Goal: Task Accomplishment & Management: Use online tool/utility

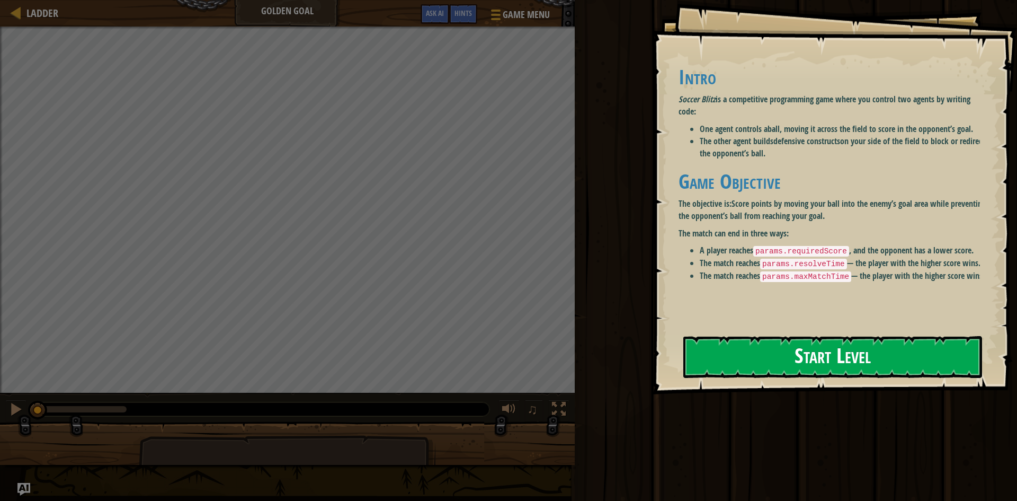
click at [772, 324] on div "Intro Soccer Blitz is a competitive programming game where you control two agen…" at bounding box center [832, 190] width 309 height 270
click at [767, 371] on button "Start Level" at bounding box center [832, 357] width 299 height 42
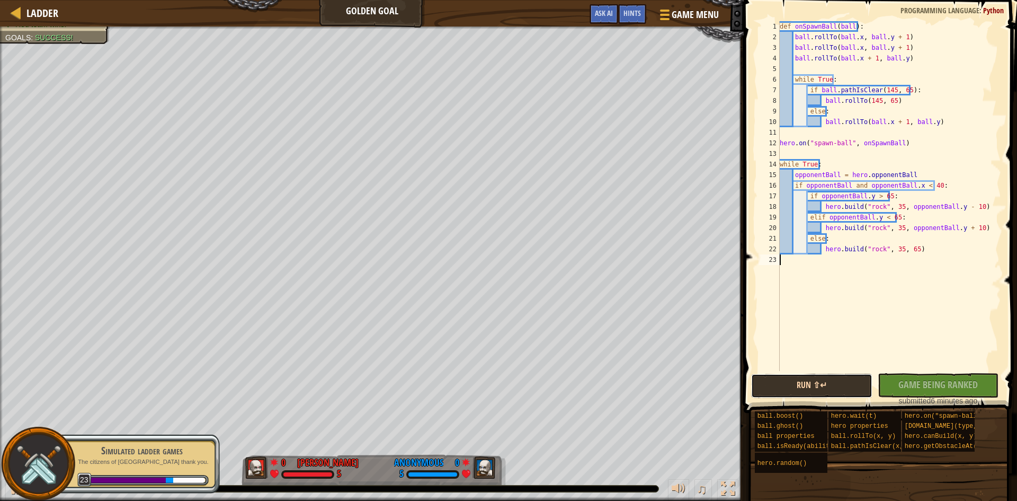
click at [799, 390] on button "Run ⇧↵" at bounding box center [811, 385] width 121 height 24
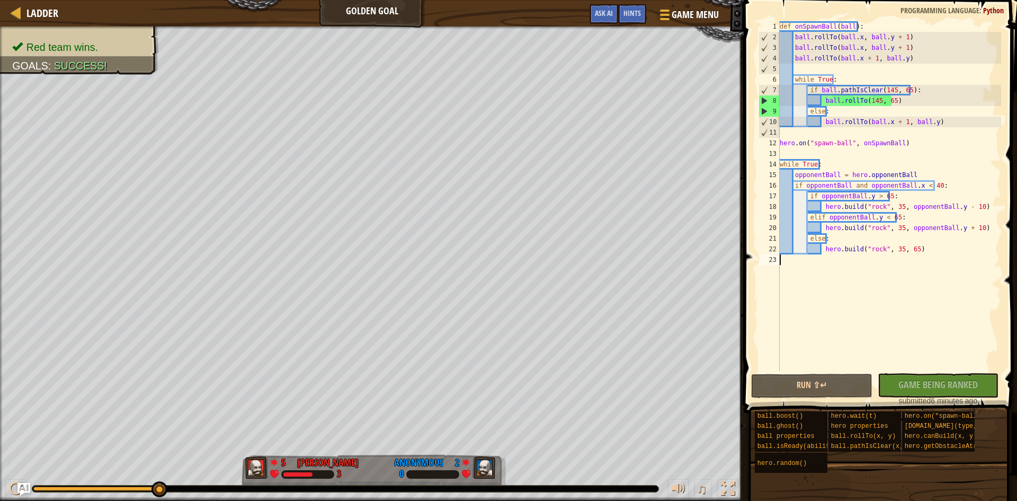
click at [931, 370] on div "1 2 3 4 5 6 7 8 9 10 11 12 13 14 15 16 17 18 19 20 21 22 23 def onSpawnBall ( b…" at bounding box center [878, 227] width 276 height 444
click at [912, 386] on div "No New Code to Rank Rank My Game! Submitting... Submitted for Ranking Failed to…" at bounding box center [932, 389] width 121 height 33
click at [927, 386] on div "No New Code to Rank Rank My Game! Submitting... Submitted for Ranking Failed to…" at bounding box center [932, 389] width 121 height 33
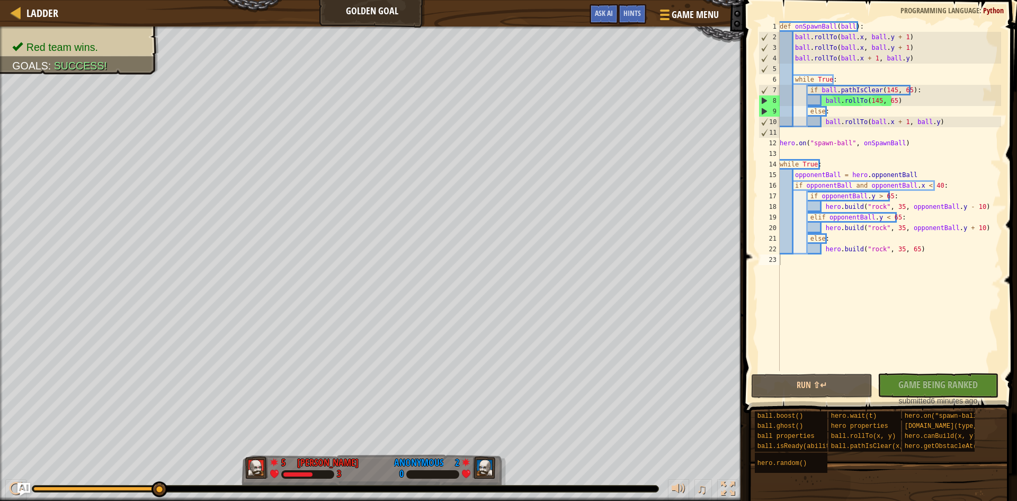
click at [927, 386] on div "No New Code to Rank Rank My Game! Submitting... Submitted for Ranking Failed to…" at bounding box center [932, 389] width 121 height 33
click at [927, 382] on div "No New Code to Rank Rank My Game! Submitting... Submitted for Ranking Failed to…" at bounding box center [932, 389] width 121 height 33
click at [927, 380] on div "No New Code to Rank Rank My Game! Submitting... Submitted for Ranking Failed to…" at bounding box center [932, 389] width 121 height 33
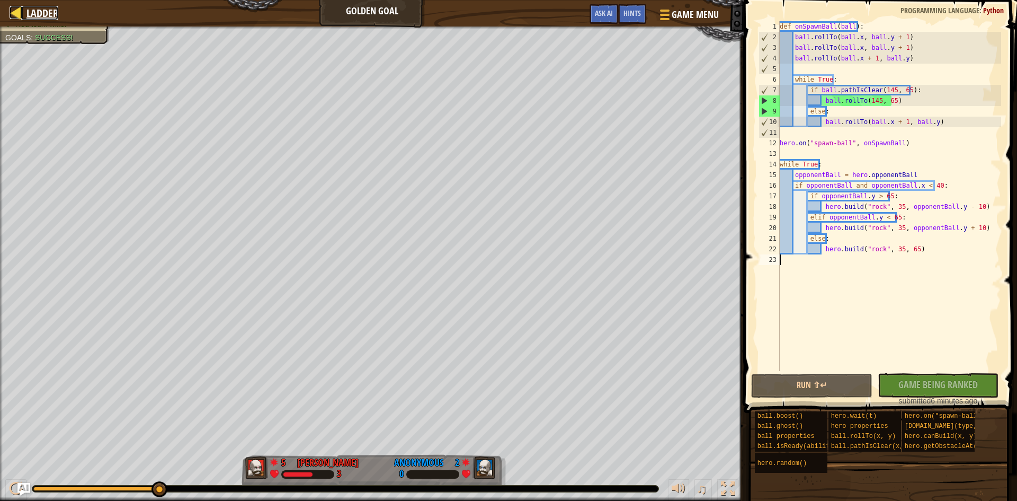
click at [20, 13] on div at bounding box center [16, 12] width 13 height 13
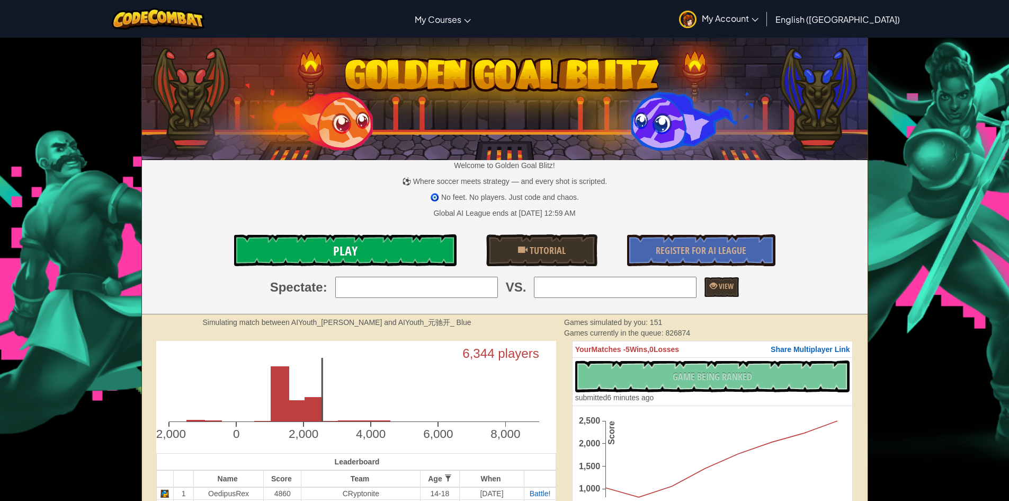
click at [367, 253] on link "Play" at bounding box center [345, 250] width 222 height 32
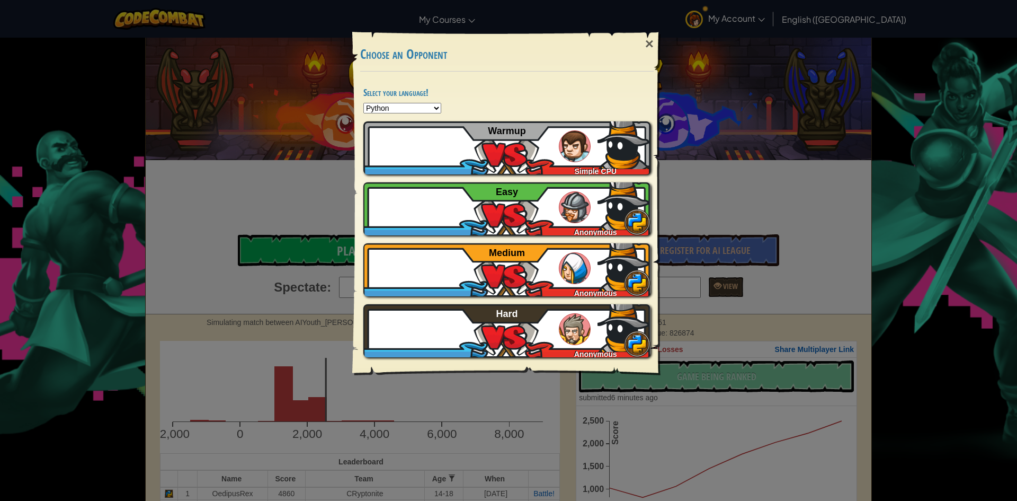
click at [79, 202] on div "× Choose an Opponent Select your language! Python JavaScript CoffeeScript Lua C…" at bounding box center [508, 250] width 1017 height 501
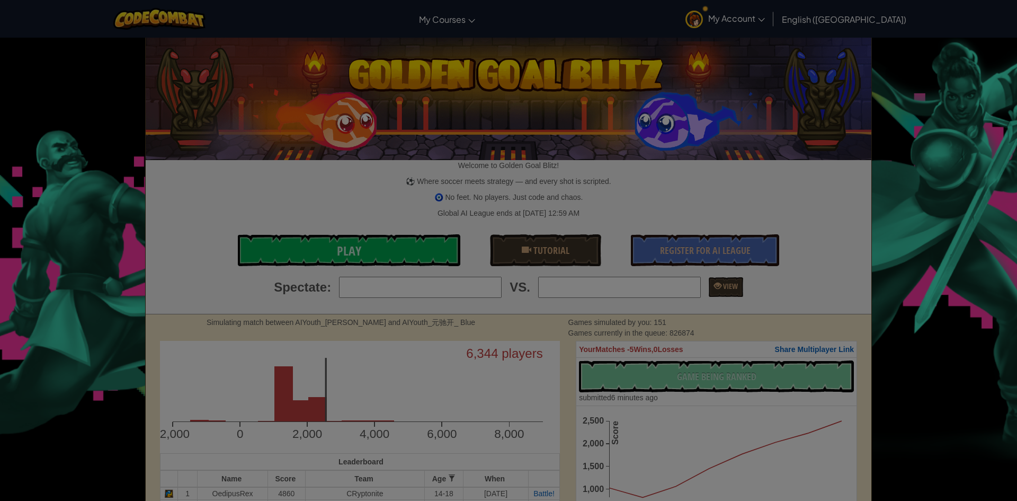
drag, startPoint x: 241, startPoint y: 246, endPoint x: 244, endPoint y: 253, distance: 7.1
click at [242, 246] on div at bounding box center [508, 250] width 1017 height 501
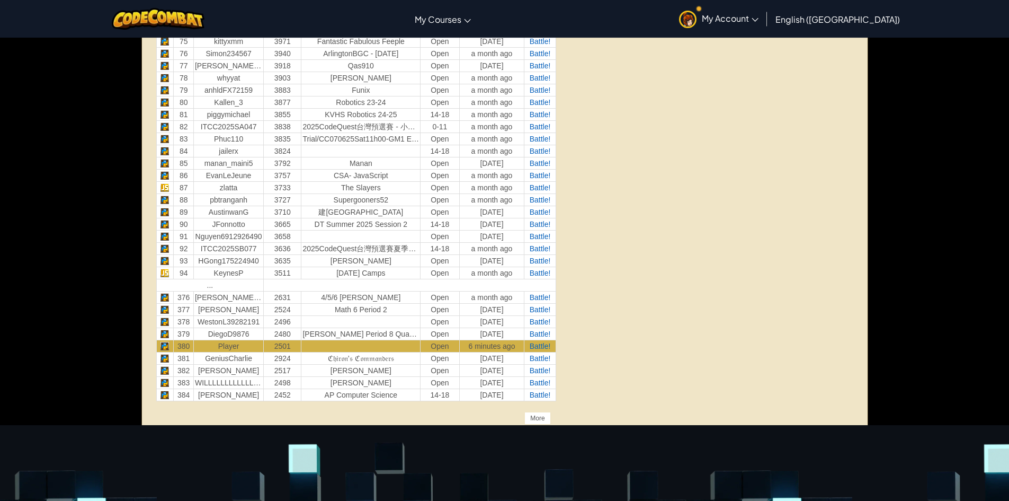
scroll to position [1377, 0]
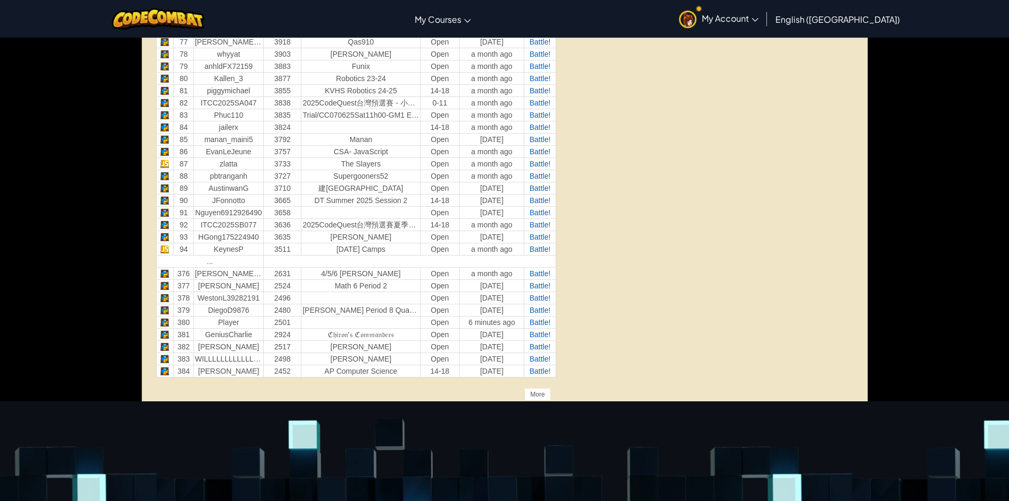
click at [183, 320] on td "380" at bounding box center [184, 322] width 20 height 12
click at [165, 324] on td at bounding box center [164, 322] width 17 height 12
click at [207, 324] on td "Player" at bounding box center [228, 322] width 70 height 12
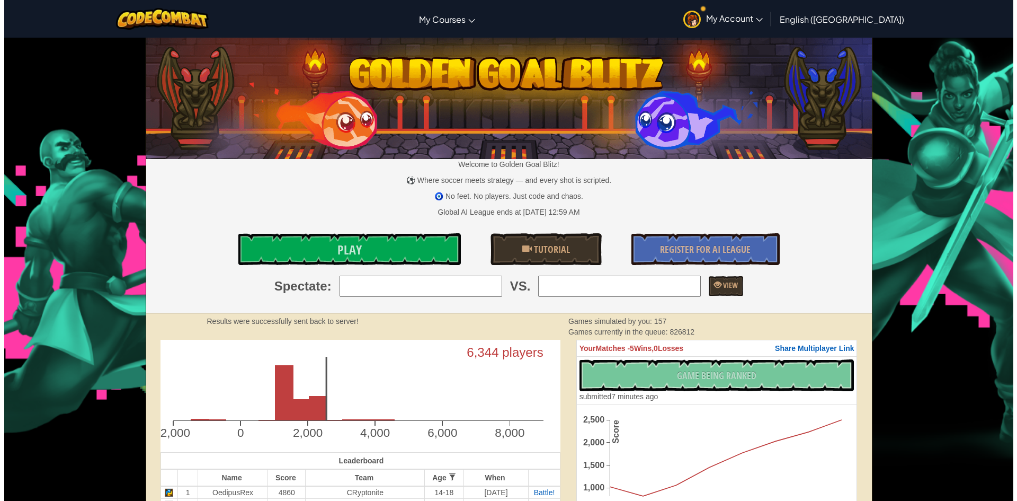
scroll to position [0, 0]
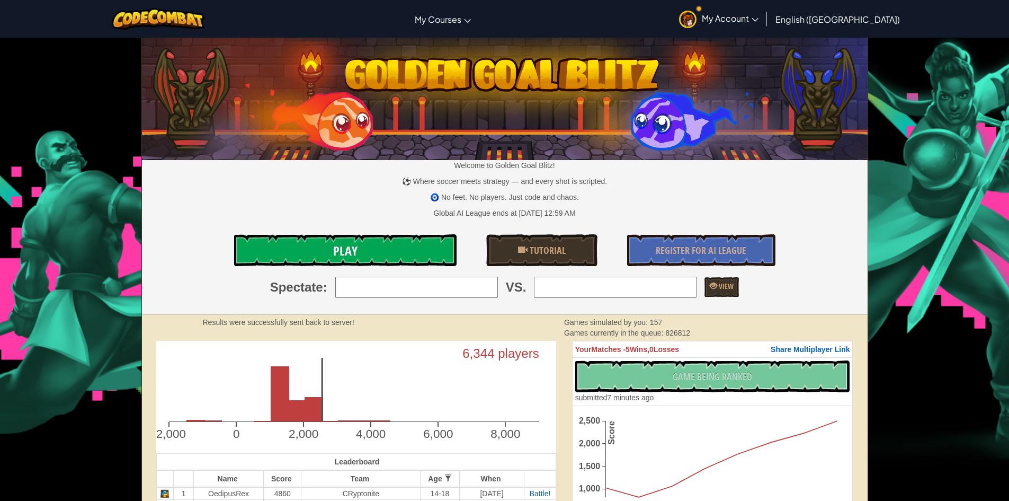
click at [373, 258] on link "Play" at bounding box center [345, 250] width 222 height 32
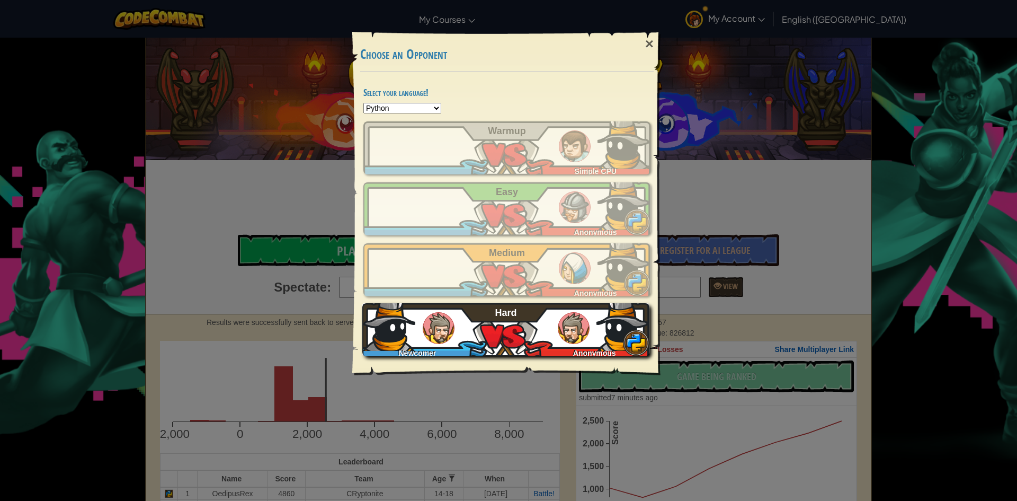
click at [407, 331] on img at bounding box center [388, 324] width 53 height 53
